Goal: Information Seeking & Learning: Learn about a topic

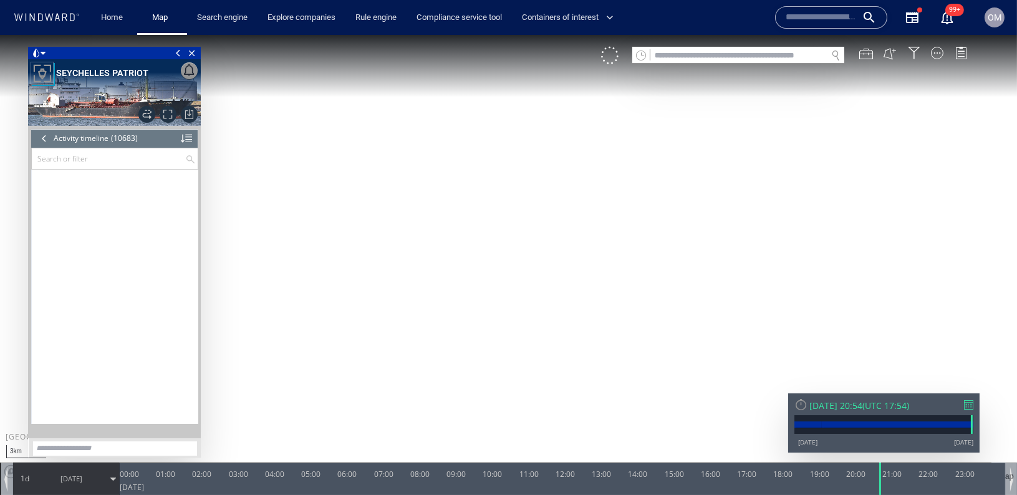
scroll to position [365189, 0]
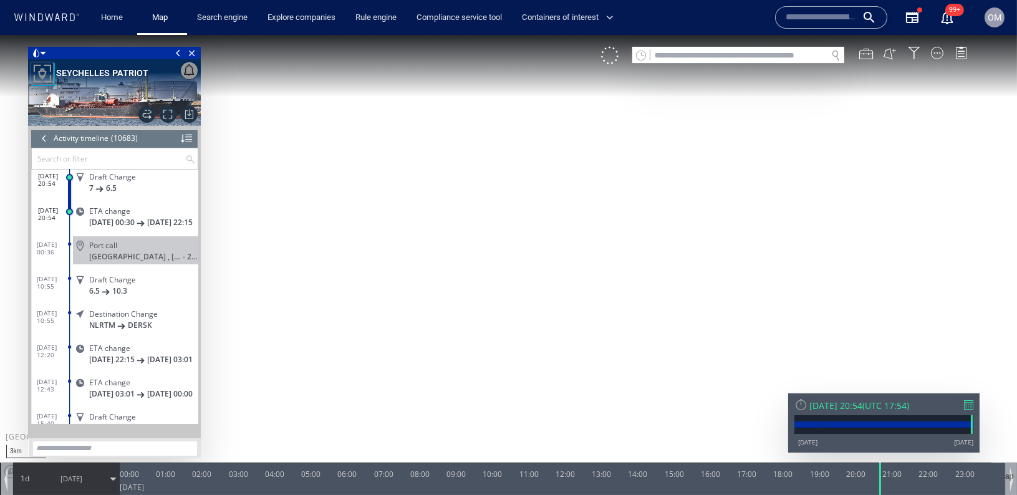
click at [812, 13] on input "text" at bounding box center [820, 17] width 71 height 19
paste input "*******"
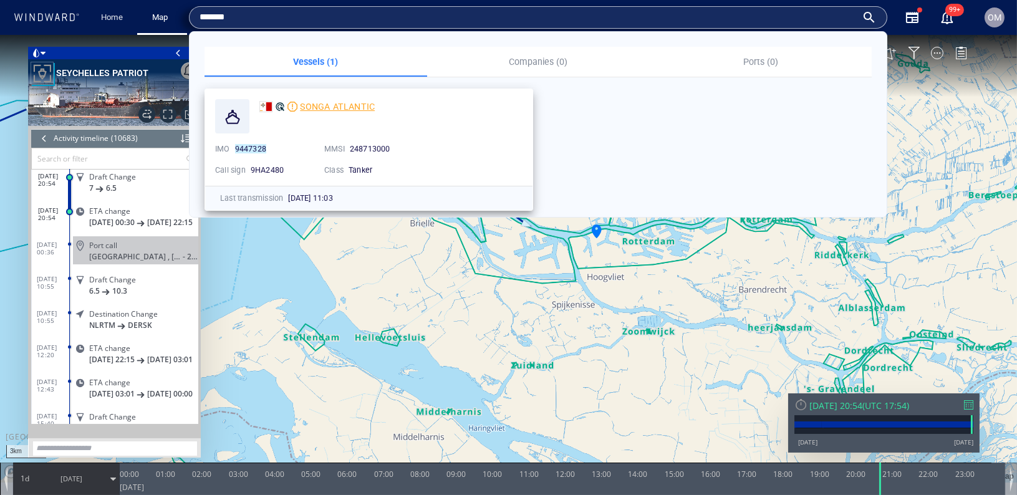
type input "*******"
click at [343, 104] on span "SONGA ATLANTIC" at bounding box center [337, 107] width 75 height 10
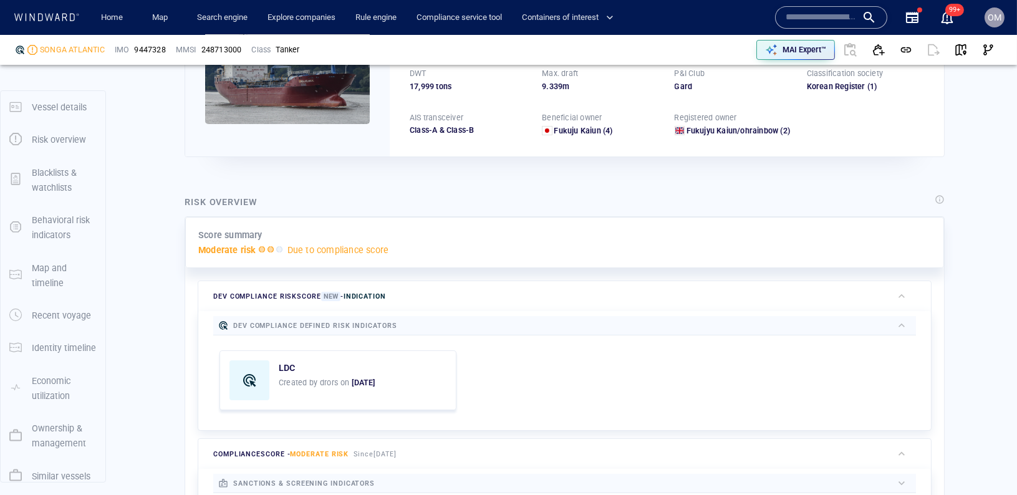
scroll to position [32, 0]
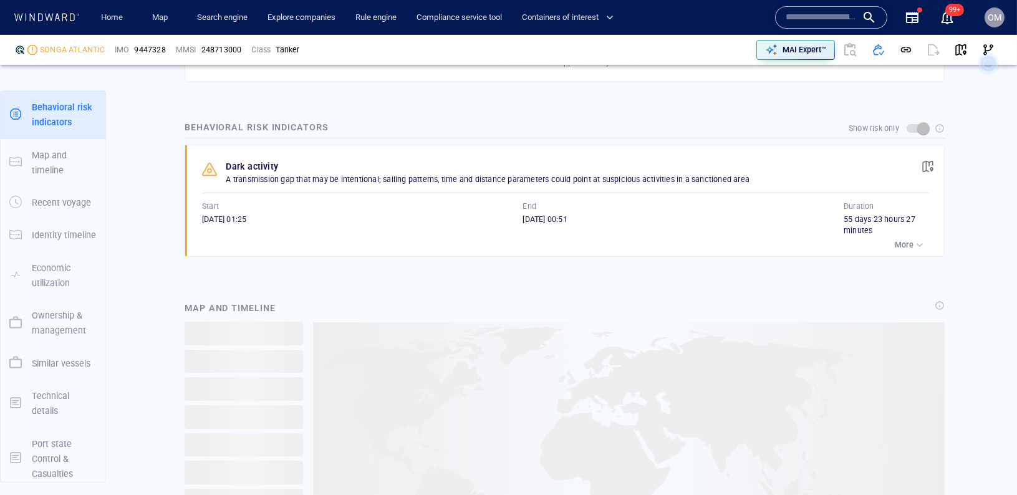
scroll to position [5119, 0]
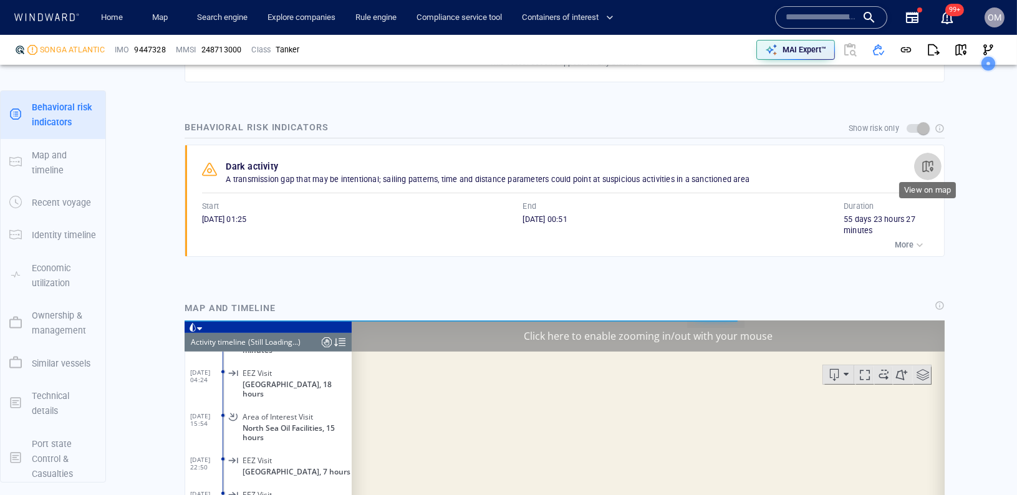
click at [926, 164] on span "button" at bounding box center [927, 166] width 12 height 12
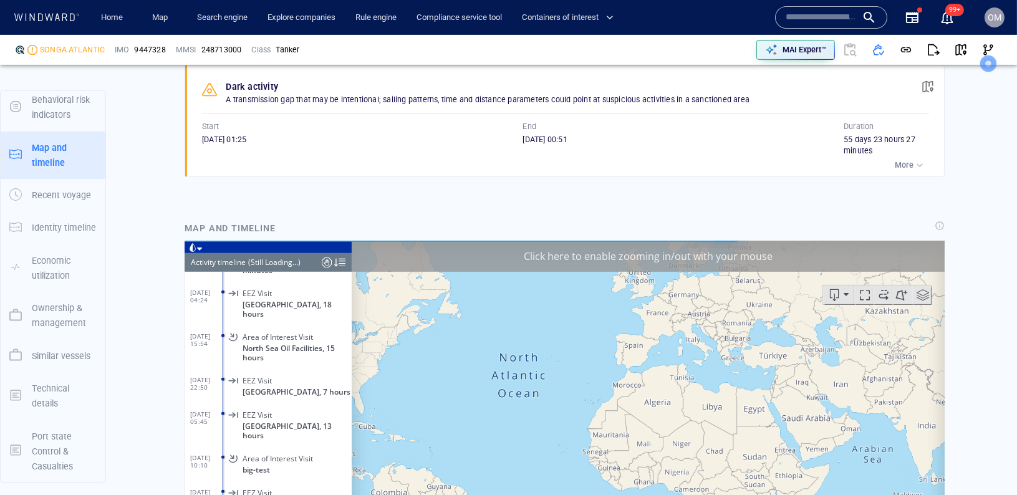
scroll to position [983, 0]
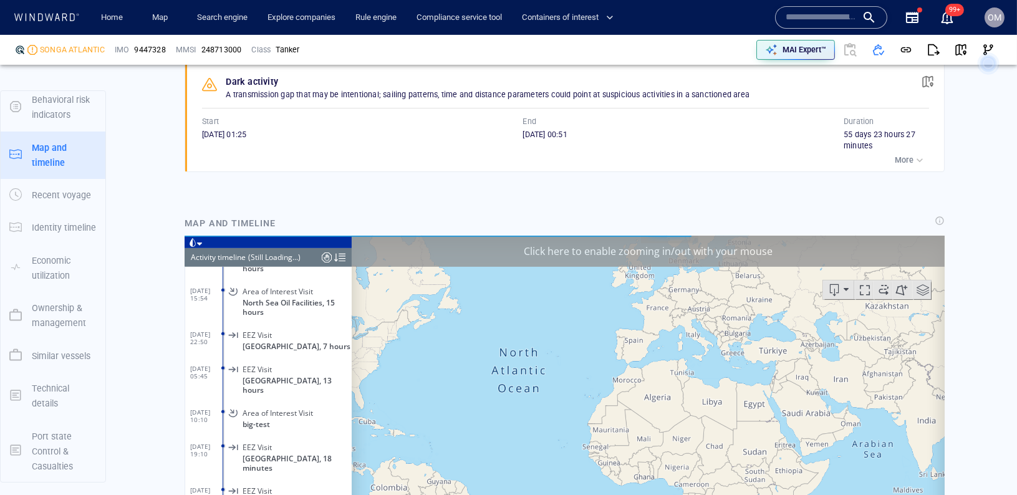
scroll to position [34, 0]
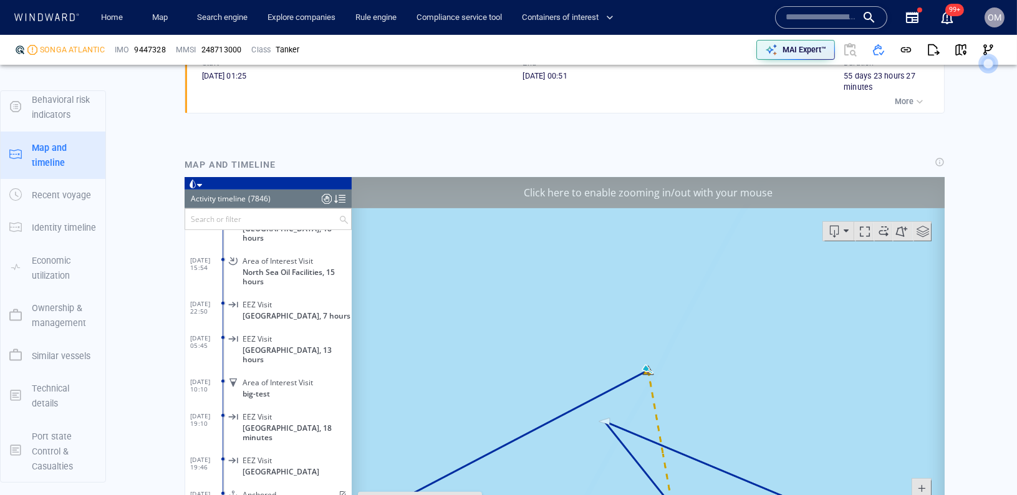
scroll to position [1055, 0]
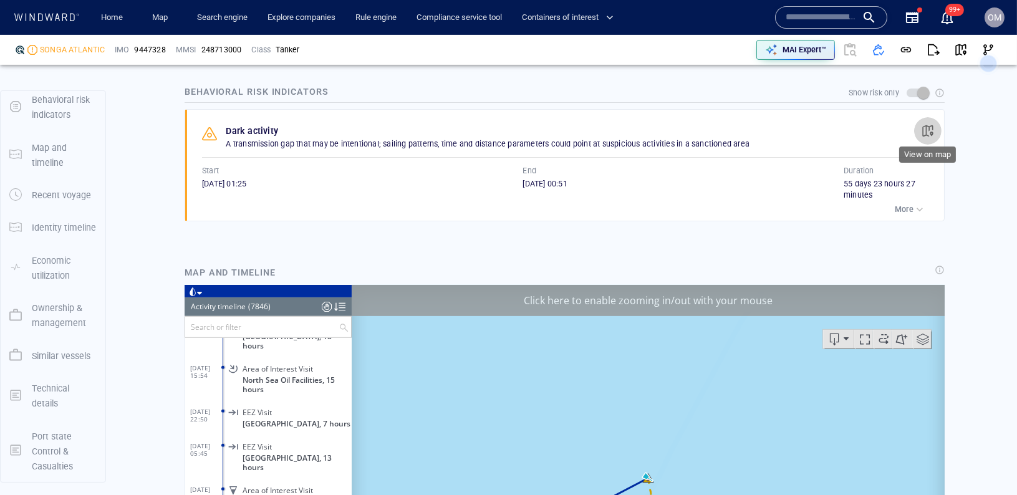
click at [926, 125] on span "button" at bounding box center [927, 131] width 12 height 12
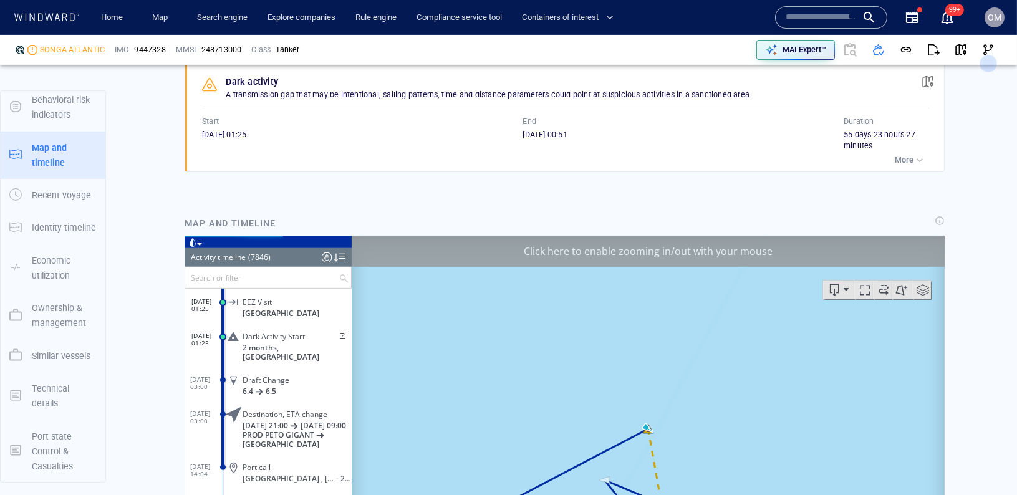
scroll to position [1049, 0]
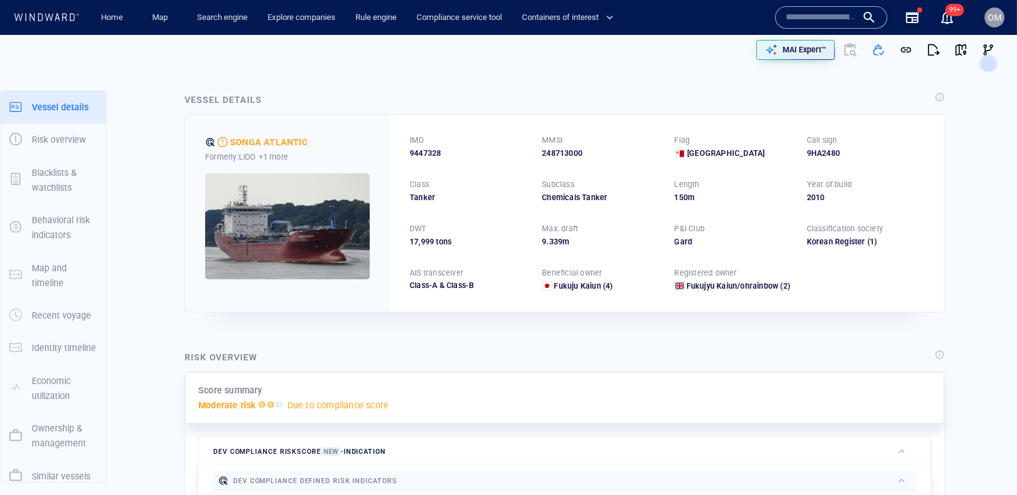
click at [566, 157] on div "248713000" at bounding box center [600, 153] width 117 height 11
copy div "248713000"
click at [814, 18] on input "text" at bounding box center [820, 17] width 71 height 19
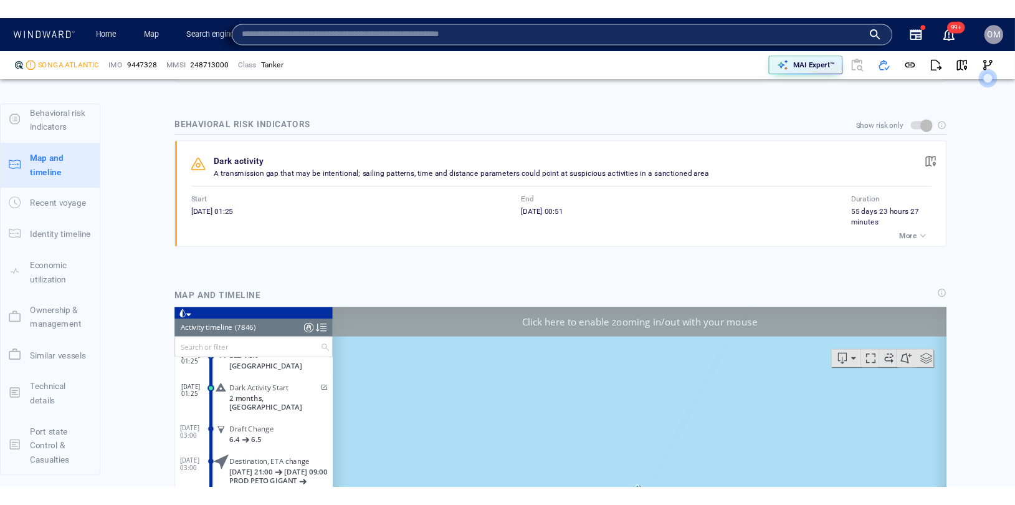
scroll to position [913, 0]
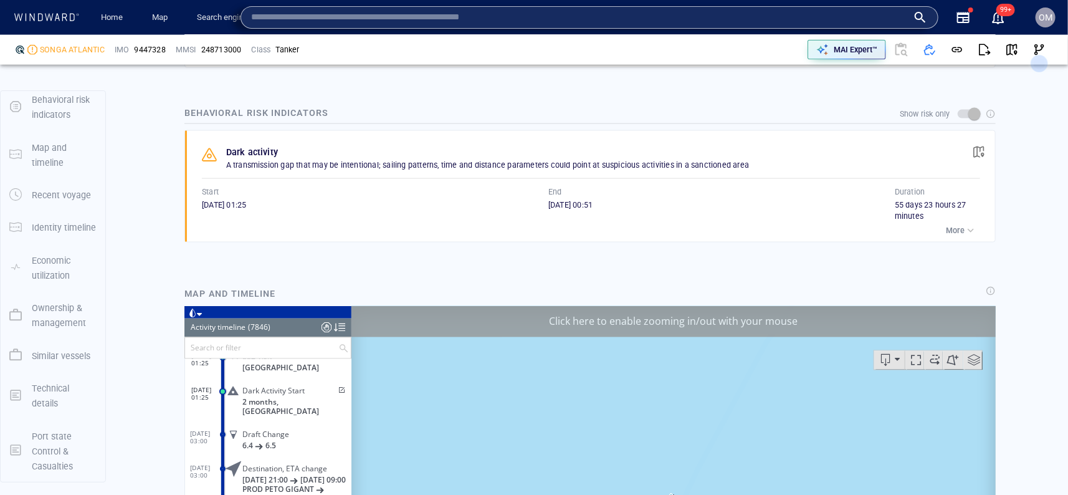
click at [503, 21] on input "text" at bounding box center [579, 17] width 657 height 19
paste input "*******"
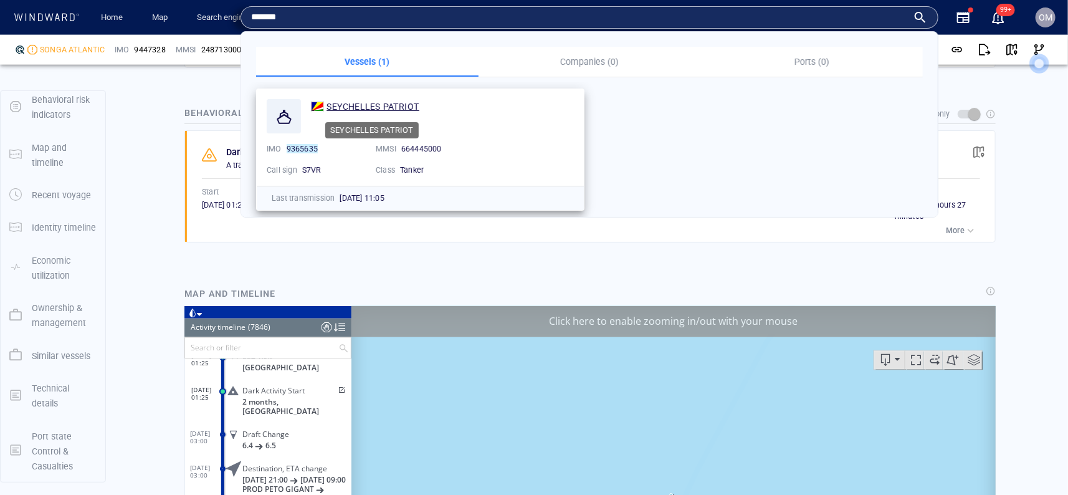
type input "*******"
click at [387, 99] on div "SEYCHELLES PATRIOT" at bounding box center [373, 106] width 93 height 15
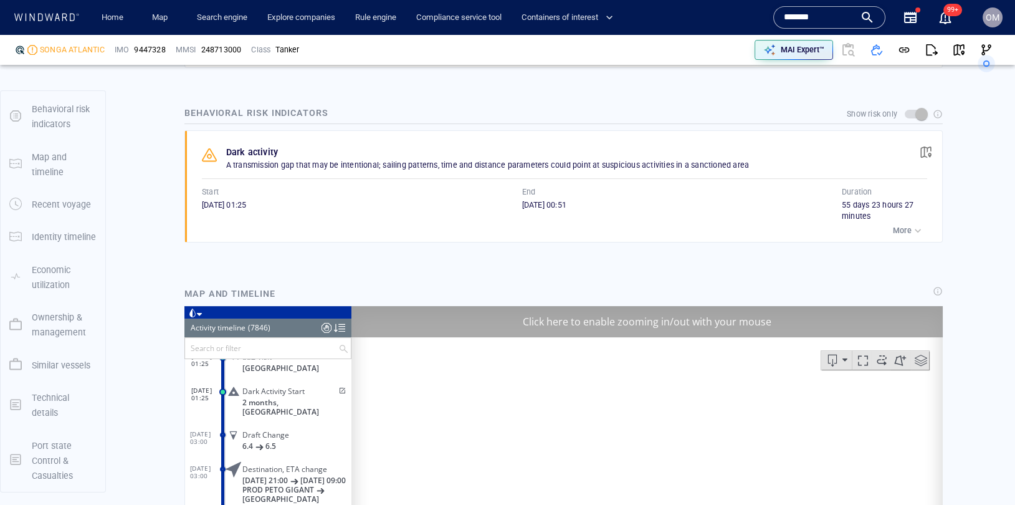
scroll to position [110, 0]
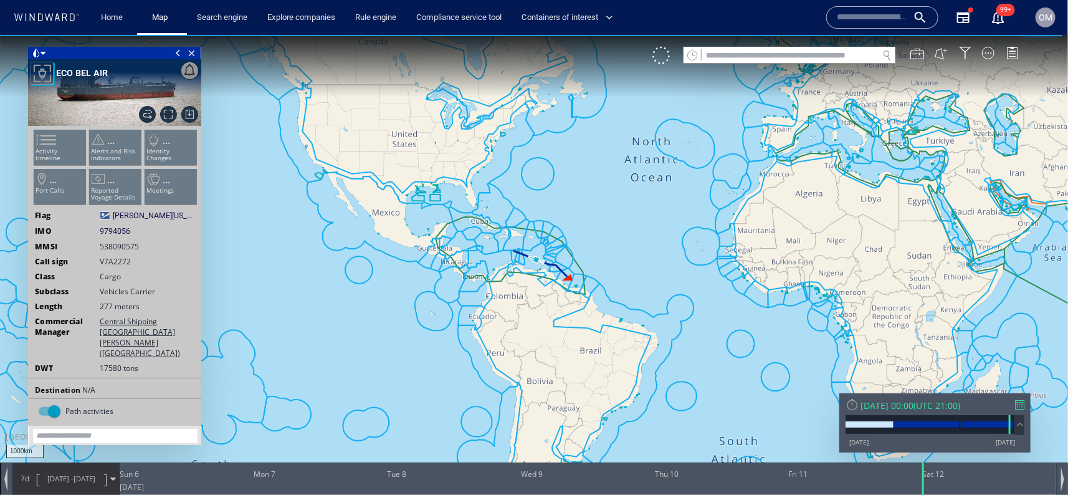
click at [60, 141] on ul "Activity timeline ... Alerts and Risk Indicators ... Identity Changes ... Port …" at bounding box center [115, 169] width 167 height 88
click at [65, 140] on ul "Activity timeline ... Alerts and Risk Indicators ... Identity Changes ... Port …" at bounding box center [115, 169] width 167 height 88
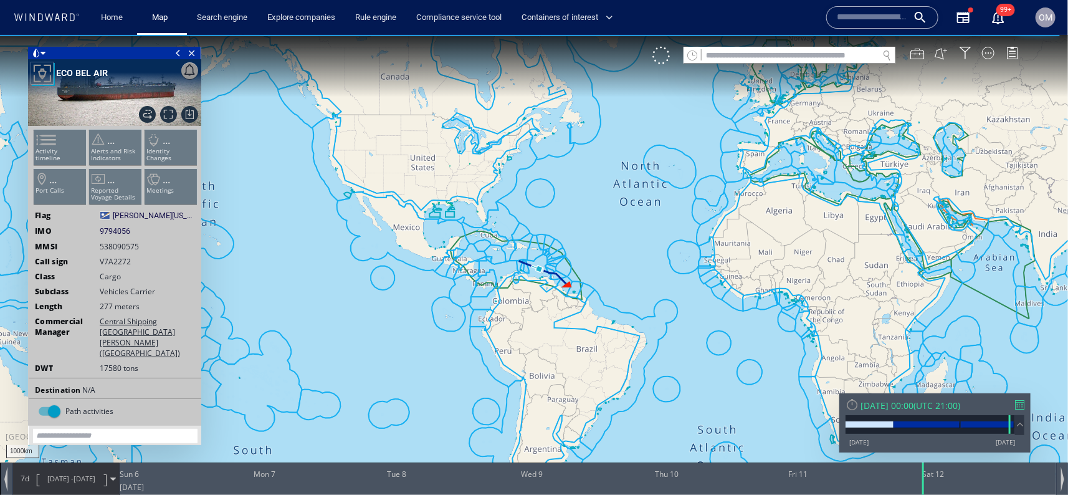
click at [54, 154] on ul "Activity timeline ... Alerts and Risk Indicators ... Identity Changes ... Port …" at bounding box center [115, 169] width 167 height 88
